Goal: Task Accomplishment & Management: Manage account settings

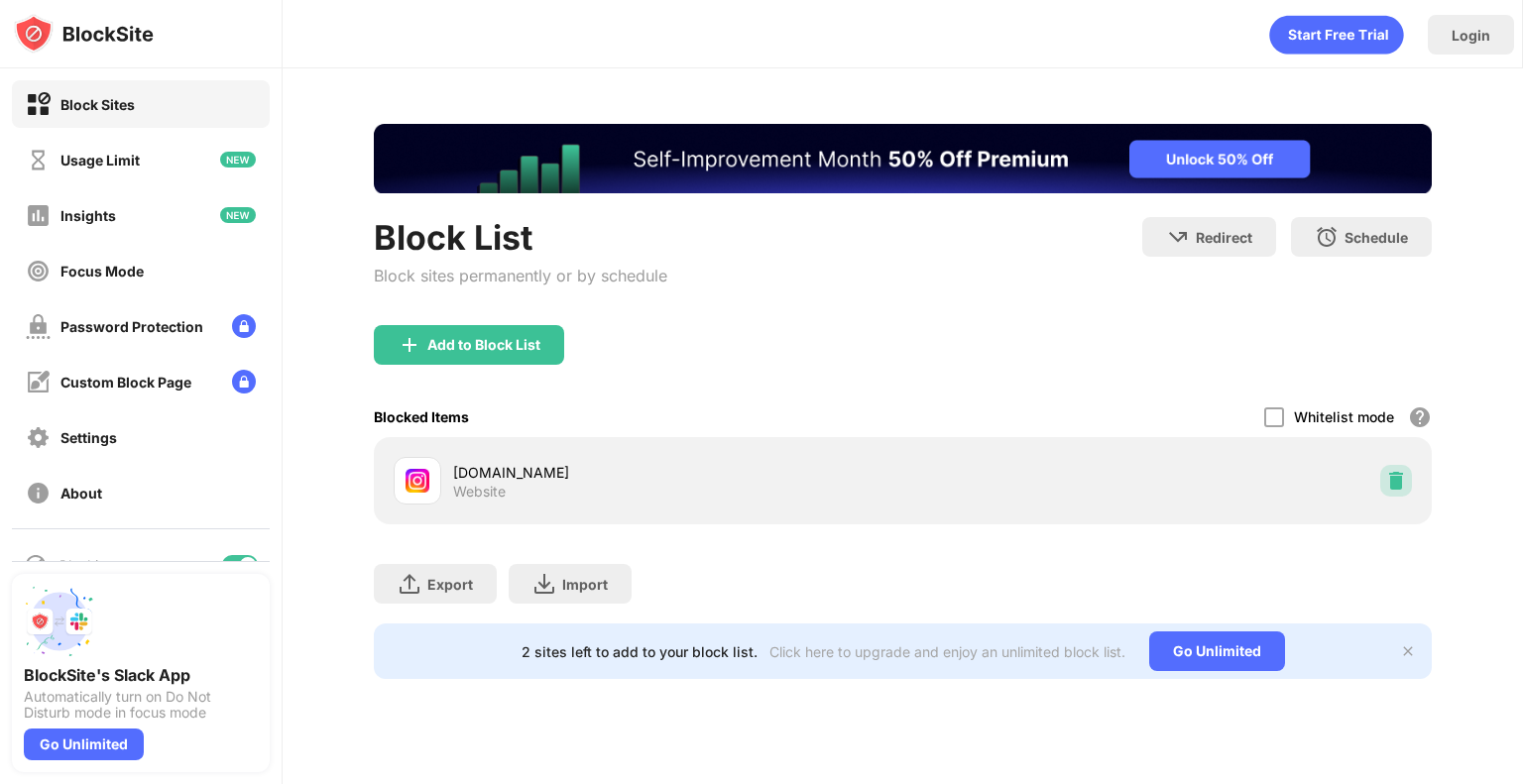
click at [1397, 486] on img at bounding box center [1396, 481] width 20 height 20
click at [1380, 475] on div at bounding box center [1396, 481] width 32 height 32
